Goal: Navigation & Orientation: Find specific page/section

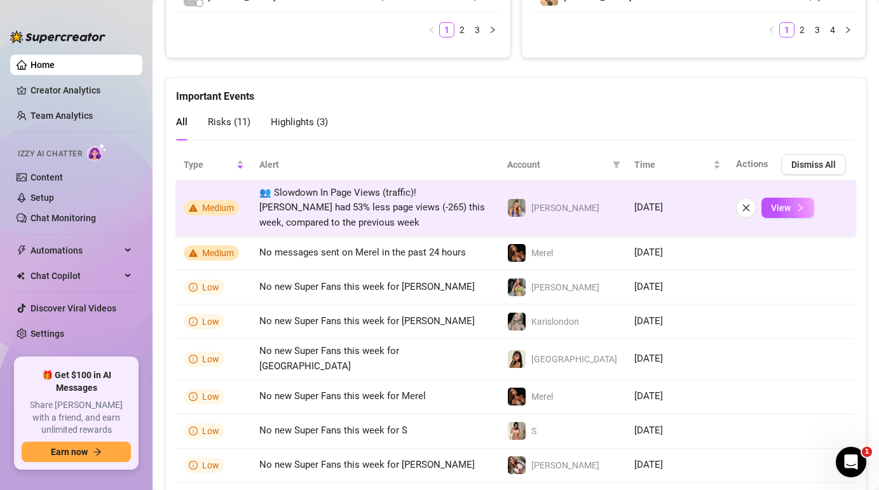
scroll to position [751, 0]
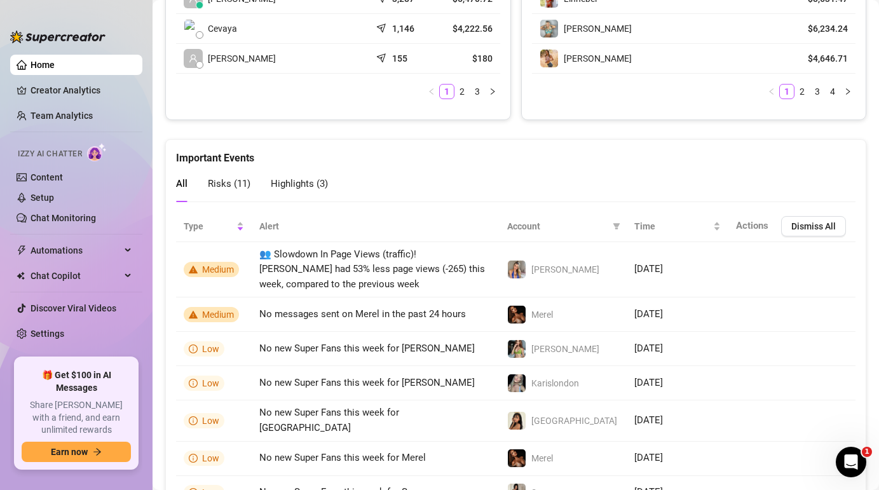
click at [55, 60] on link "Home" at bounding box center [43, 65] width 24 height 10
click at [95, 102] on ul "Home Creator Analytics Team Analytics Izzy AI Chatter Content Setup Chat Monito…" at bounding box center [76, 201] width 132 height 303
click at [92, 95] on link "Creator Analytics" at bounding box center [82, 90] width 102 height 20
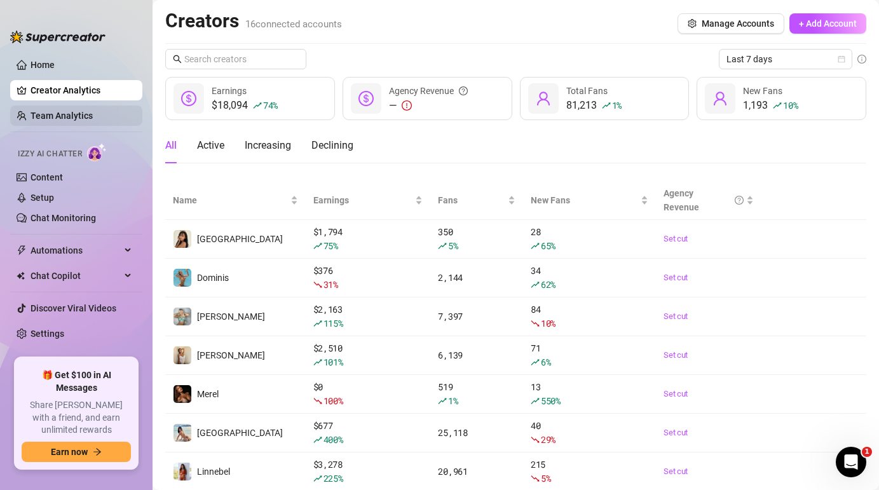
click at [90, 115] on link "Team Analytics" at bounding box center [62, 116] width 62 height 10
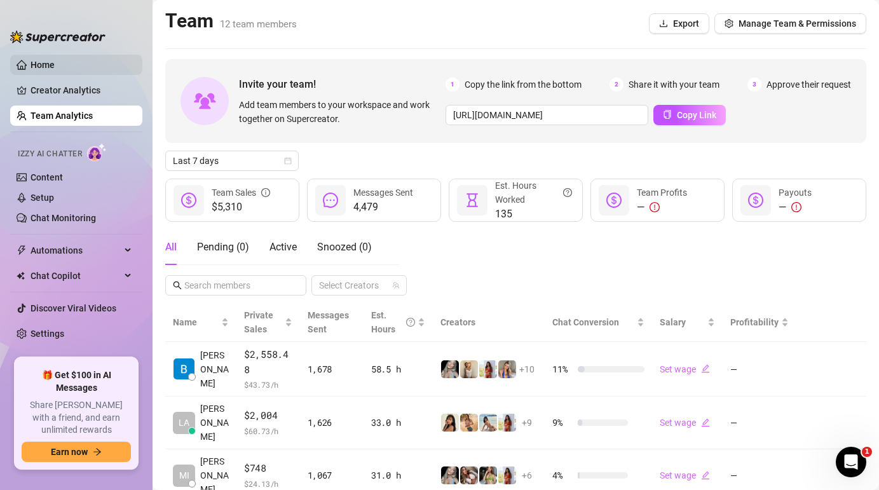
click at [55, 64] on link "Home" at bounding box center [43, 65] width 24 height 10
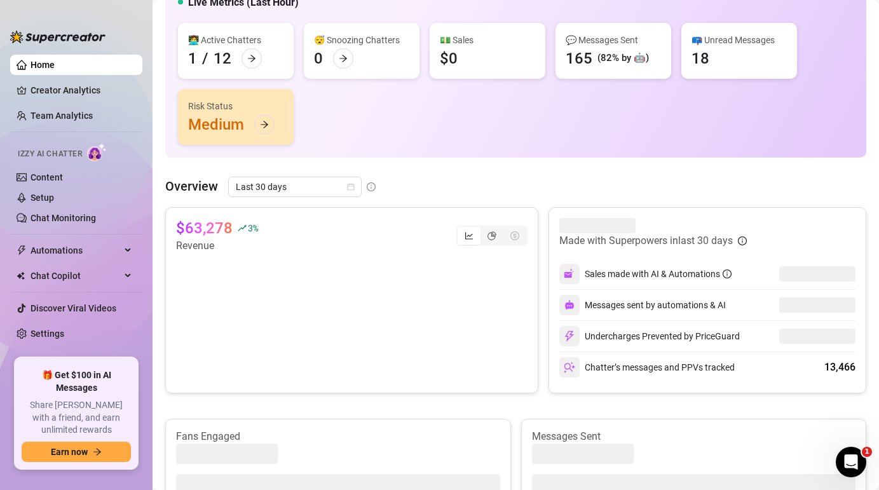
scroll to position [121, 0]
